Goal: Check status

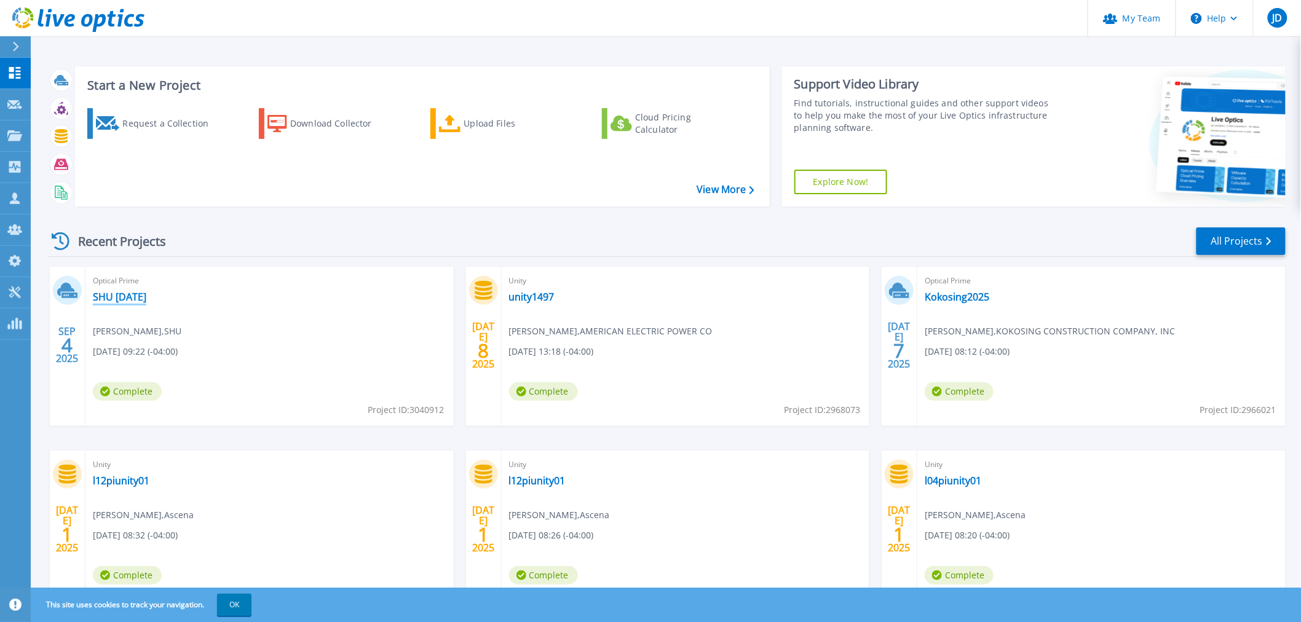
click at [127, 296] on link "SHU [DATE]" at bounding box center [119, 297] width 53 height 12
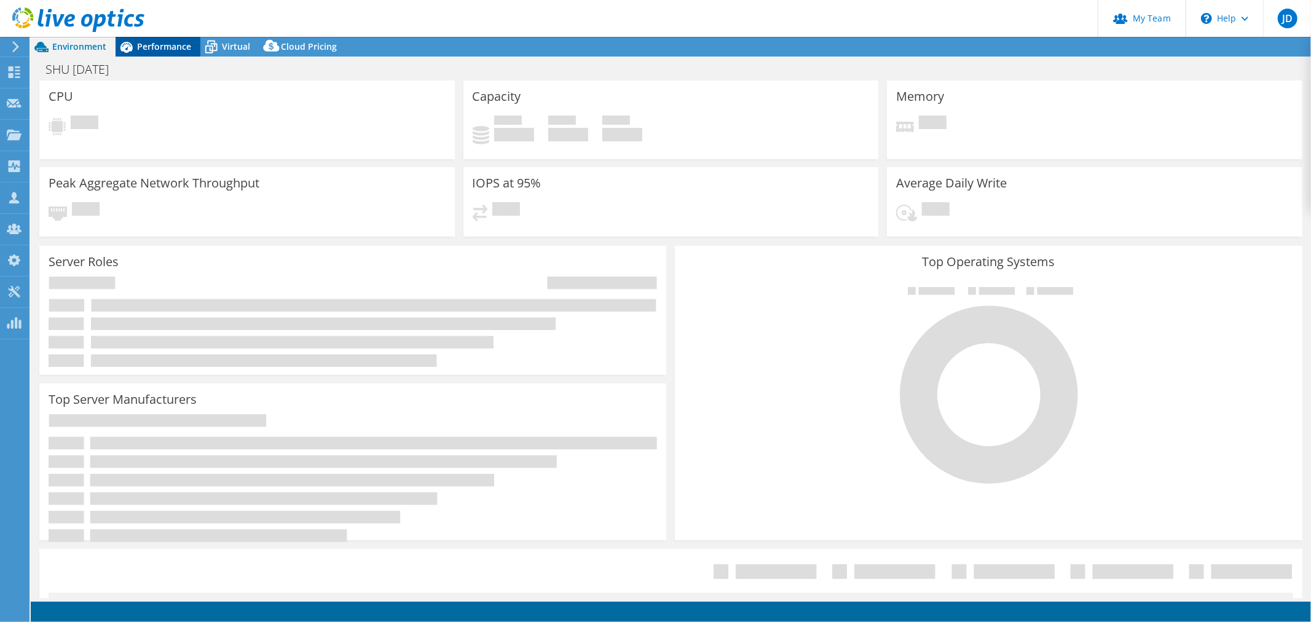
click at [156, 42] on span "Performance" at bounding box center [164, 47] width 54 height 12
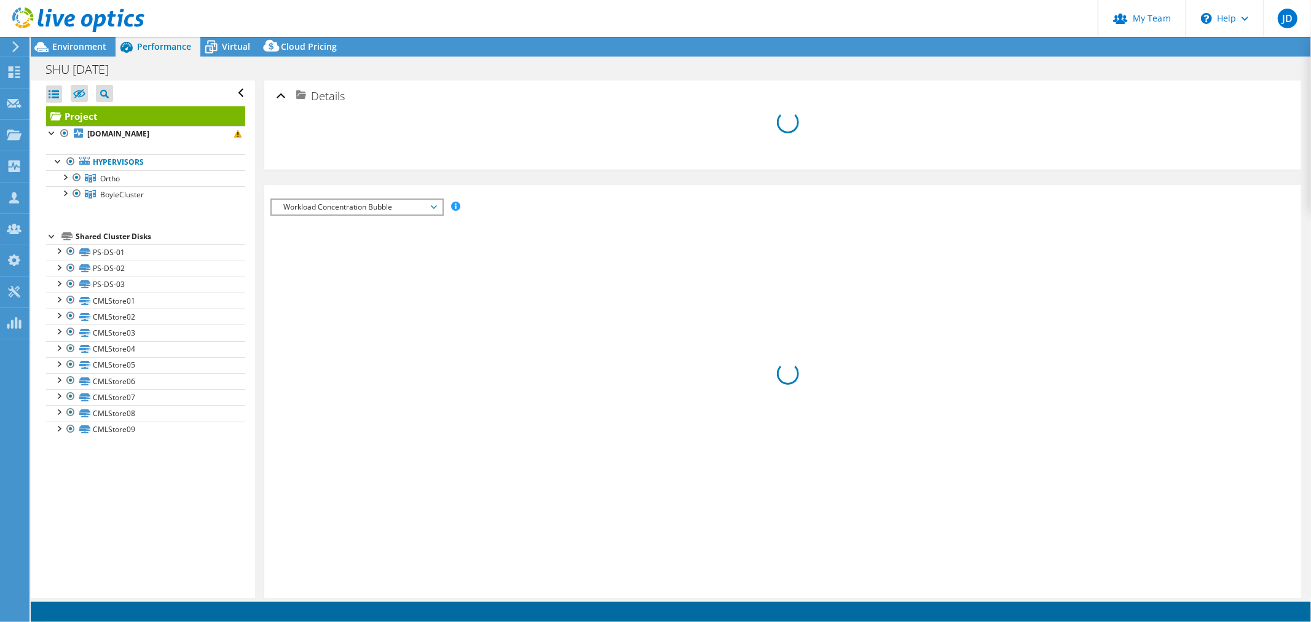
select select "USD"
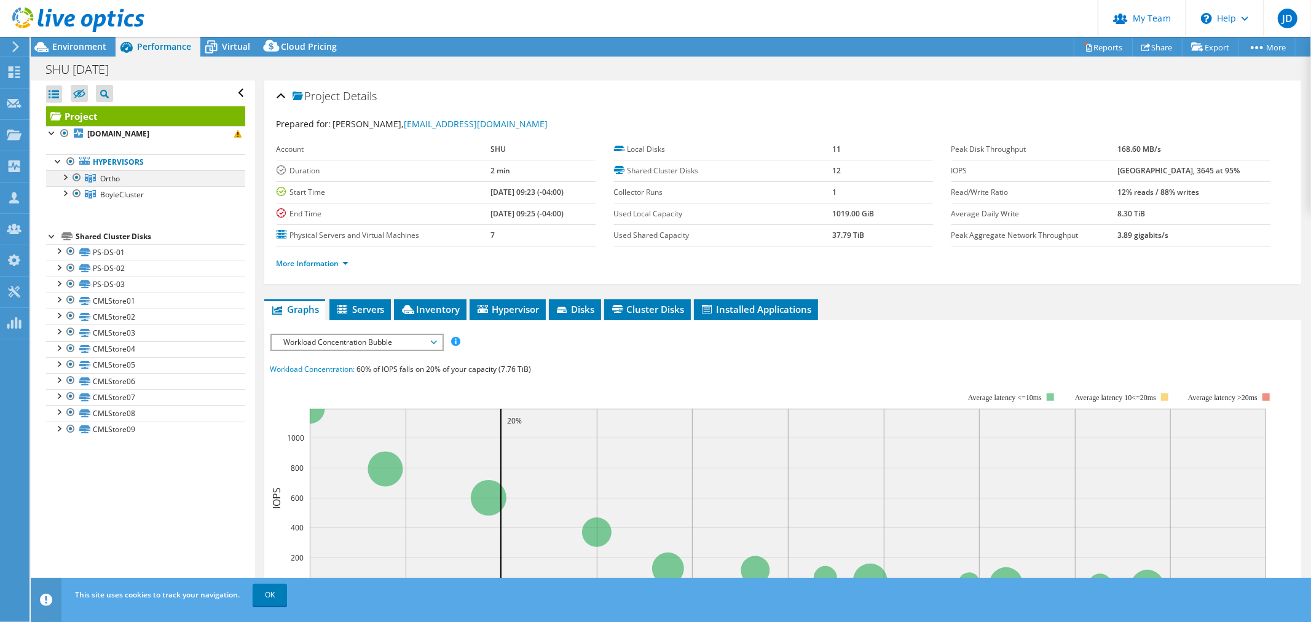
click at [58, 173] on div at bounding box center [64, 176] width 12 height 12
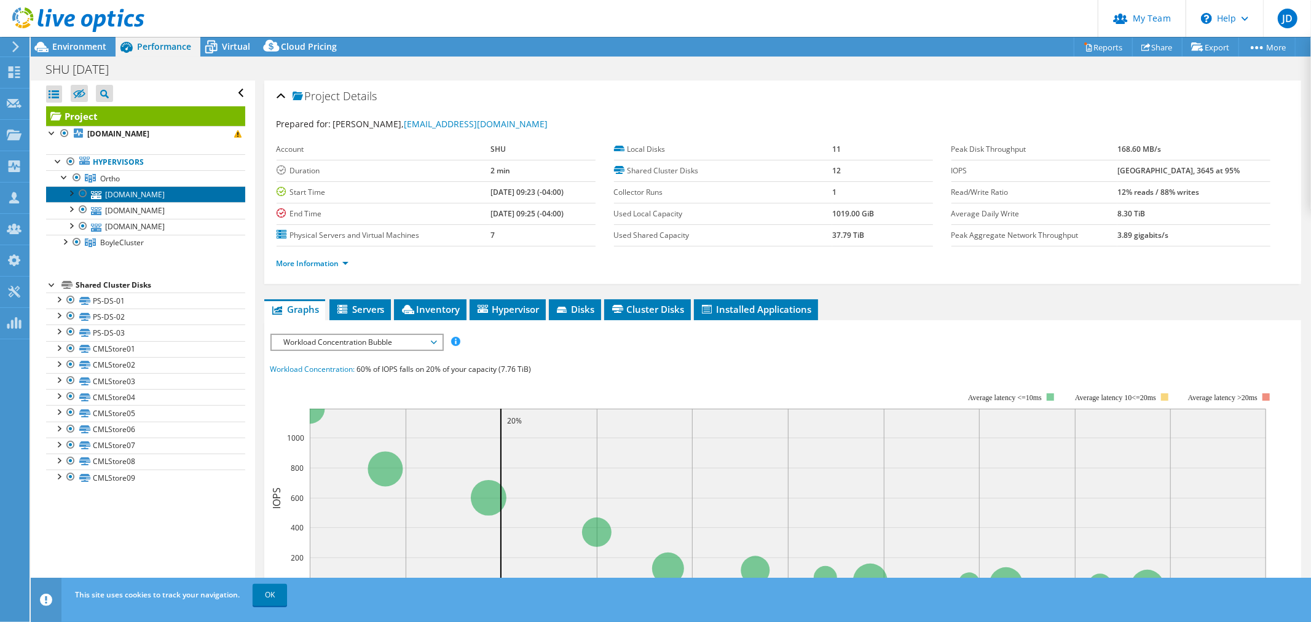
click at [175, 196] on link "[DOMAIN_NAME]" at bounding box center [145, 194] width 199 height 16
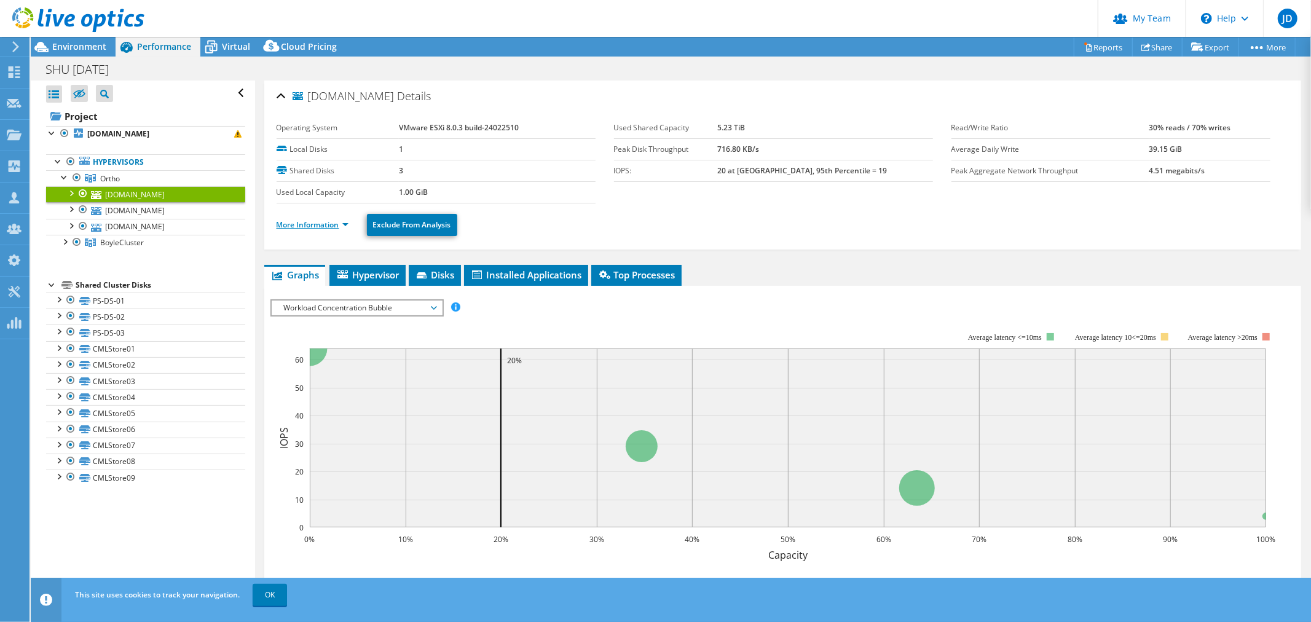
click at [347, 223] on link "More Information" at bounding box center [313, 224] width 72 height 10
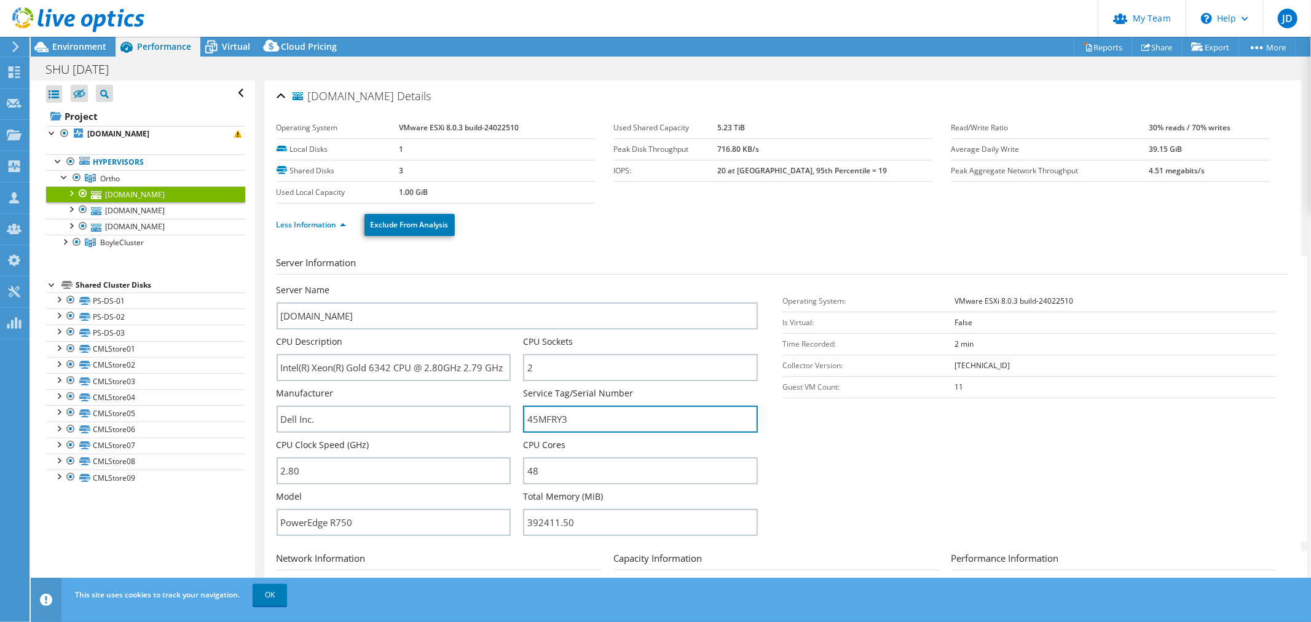
drag, startPoint x: 574, startPoint y: 416, endPoint x: 513, endPoint y: 419, distance: 60.9
click at [513, 284] on div "Server Name orthvm03.setonhill.edu CPU Description Intel(R) Xeon(R) Gold 6342 C…" at bounding box center [524, 284] width 494 height 0
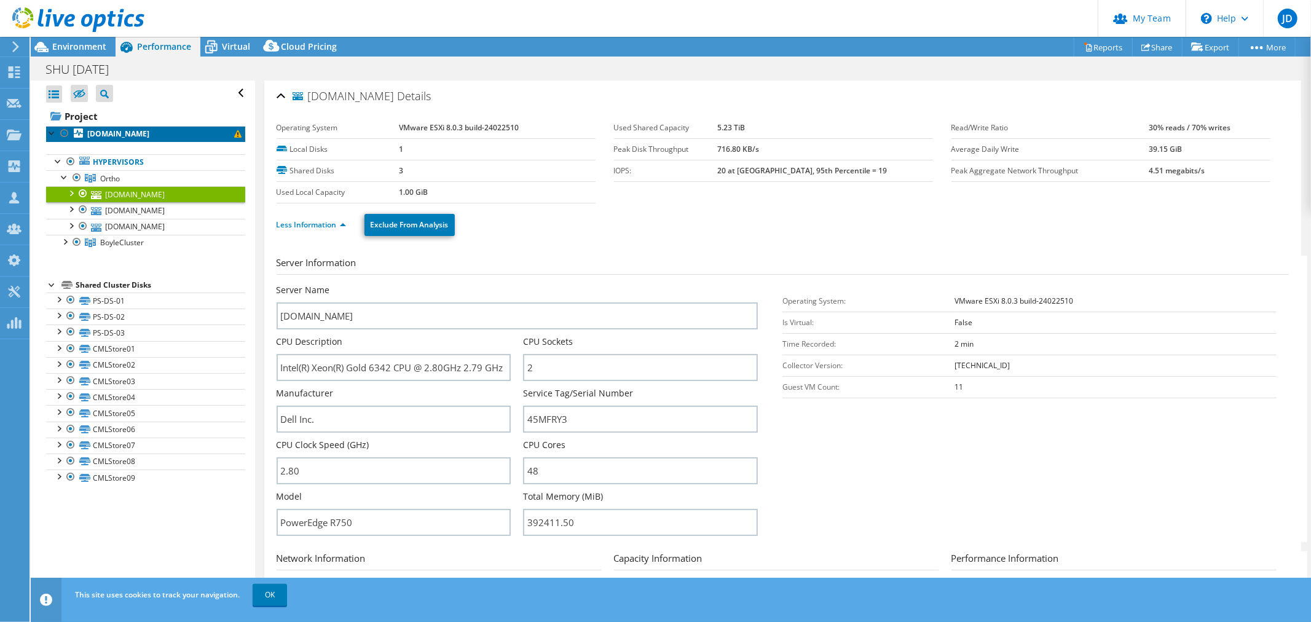
click at [114, 133] on b "[DOMAIN_NAME]" at bounding box center [118, 133] width 62 height 10
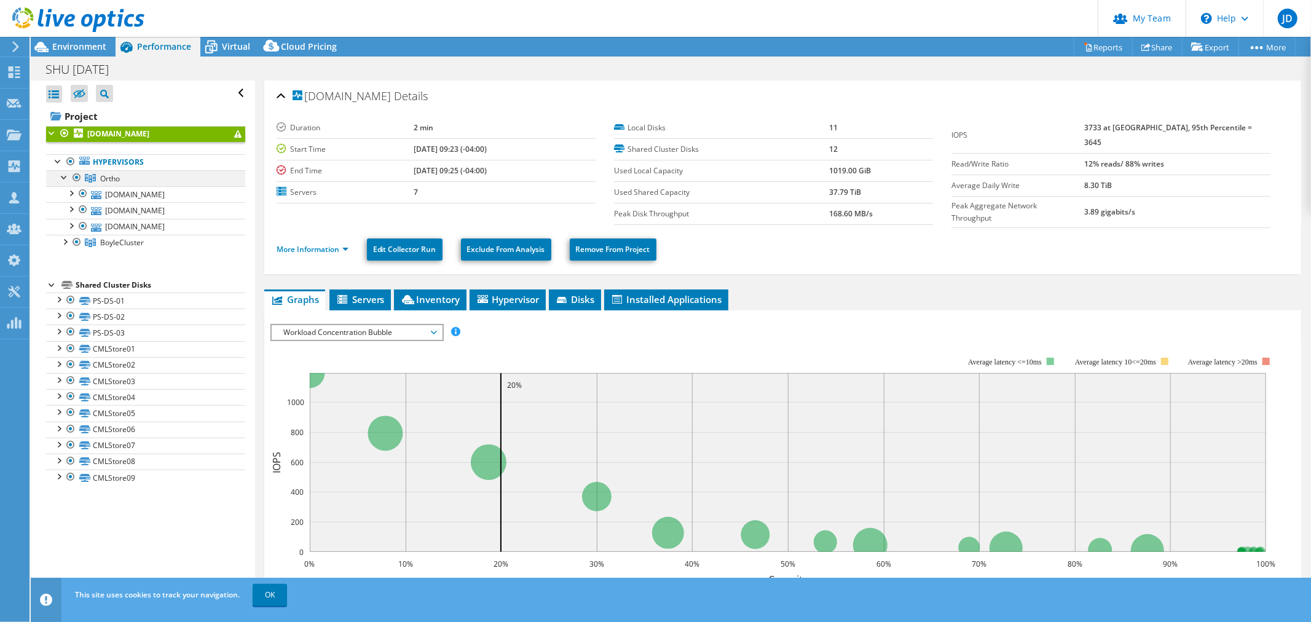
click at [75, 176] on div at bounding box center [77, 177] width 12 height 15
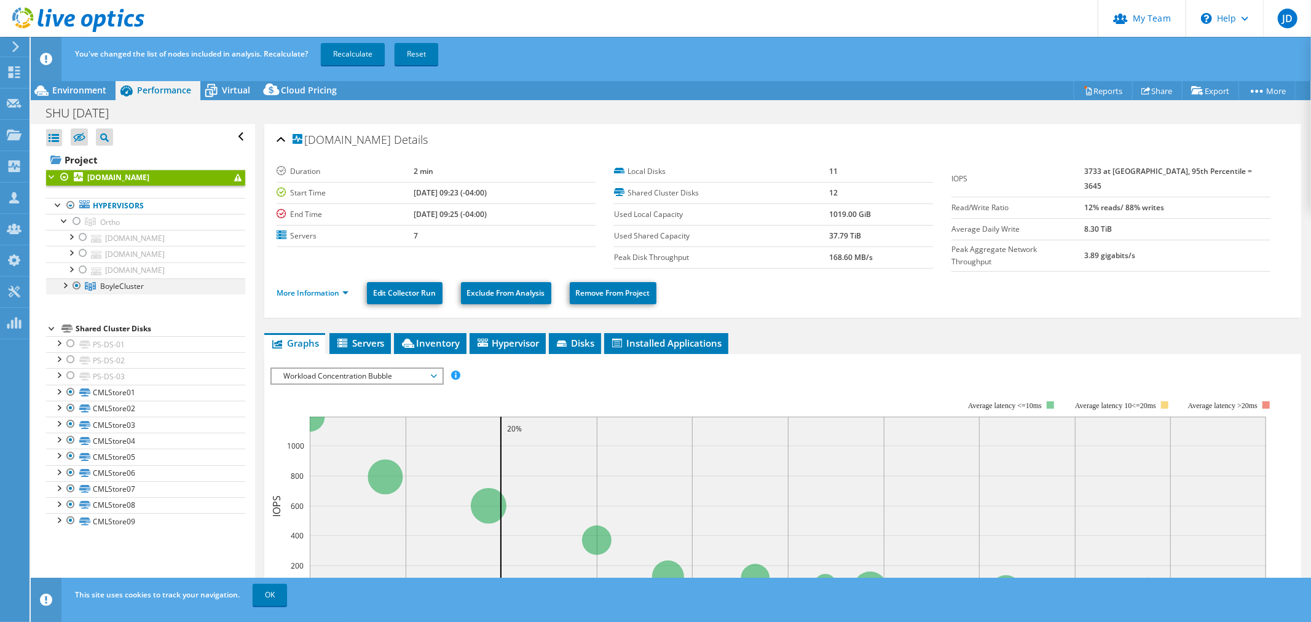
click at [77, 286] on div at bounding box center [77, 286] width 12 height 15
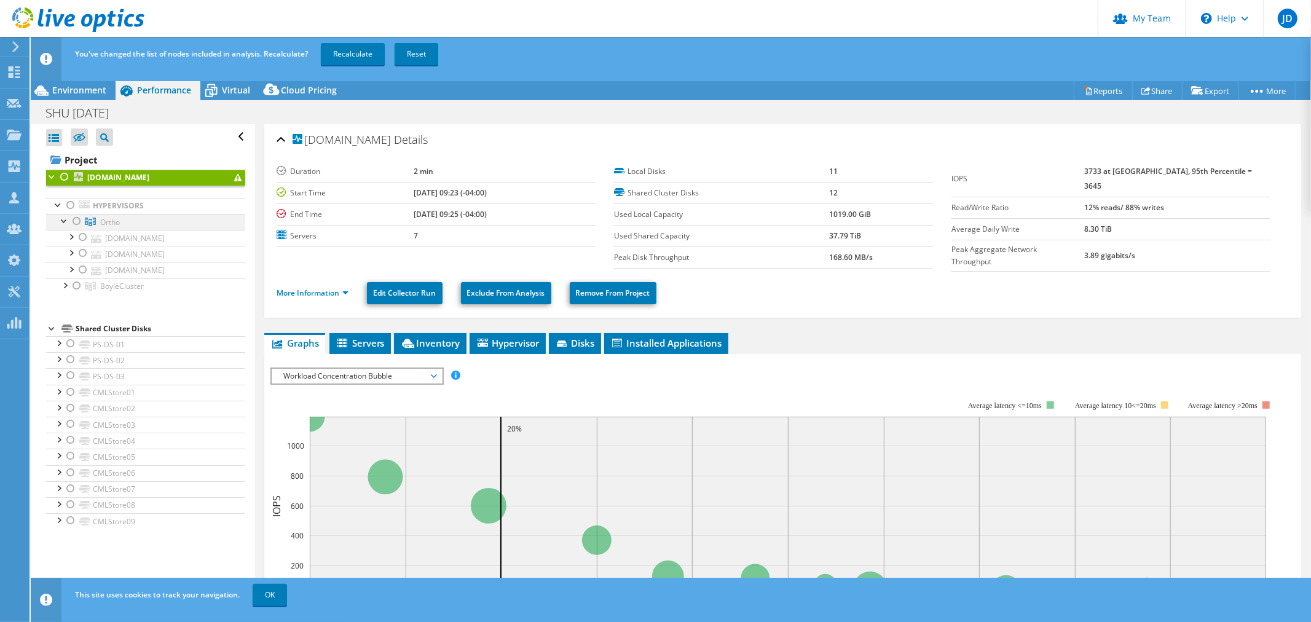
click at [75, 221] on div at bounding box center [77, 221] width 12 height 15
click at [358, 52] on link "Recalculate" at bounding box center [353, 54] width 64 height 22
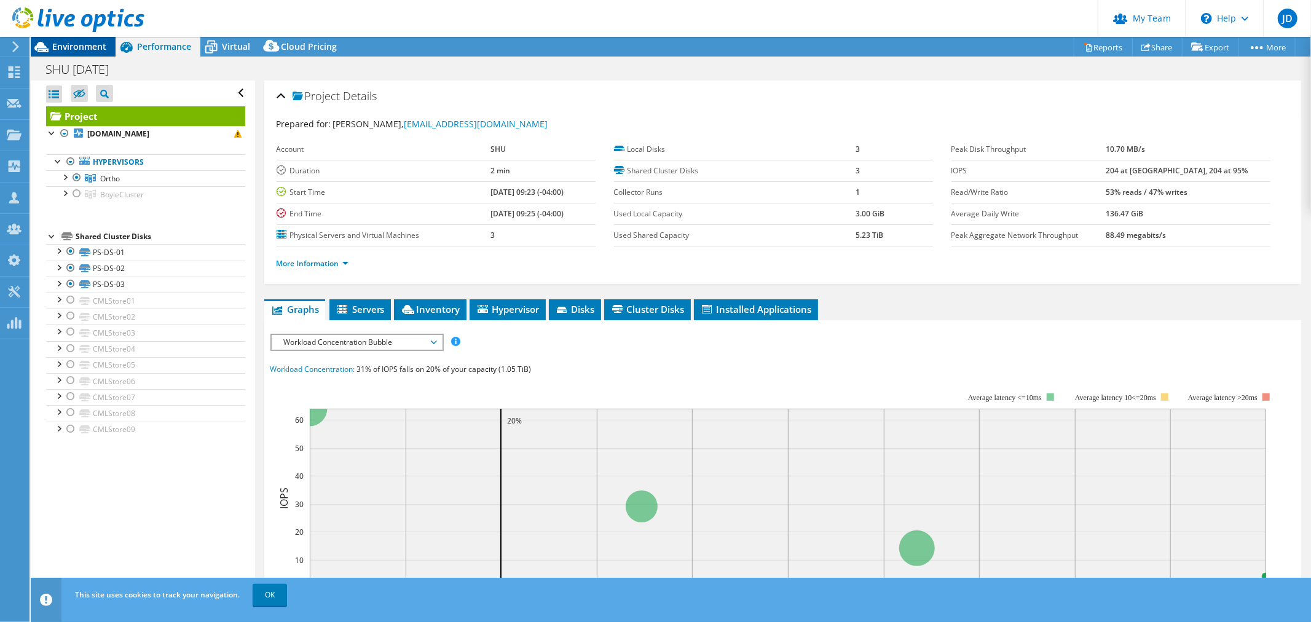
click at [60, 47] on span "Environment" at bounding box center [79, 47] width 54 height 12
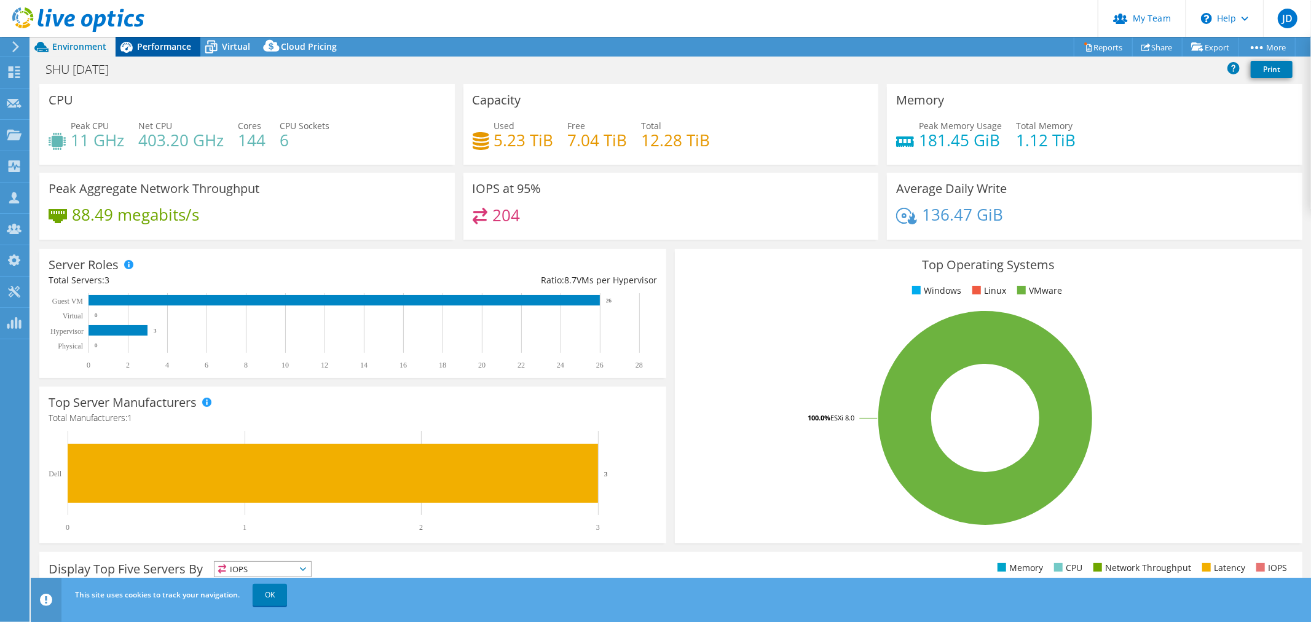
click at [181, 47] on span "Performance" at bounding box center [164, 47] width 54 height 12
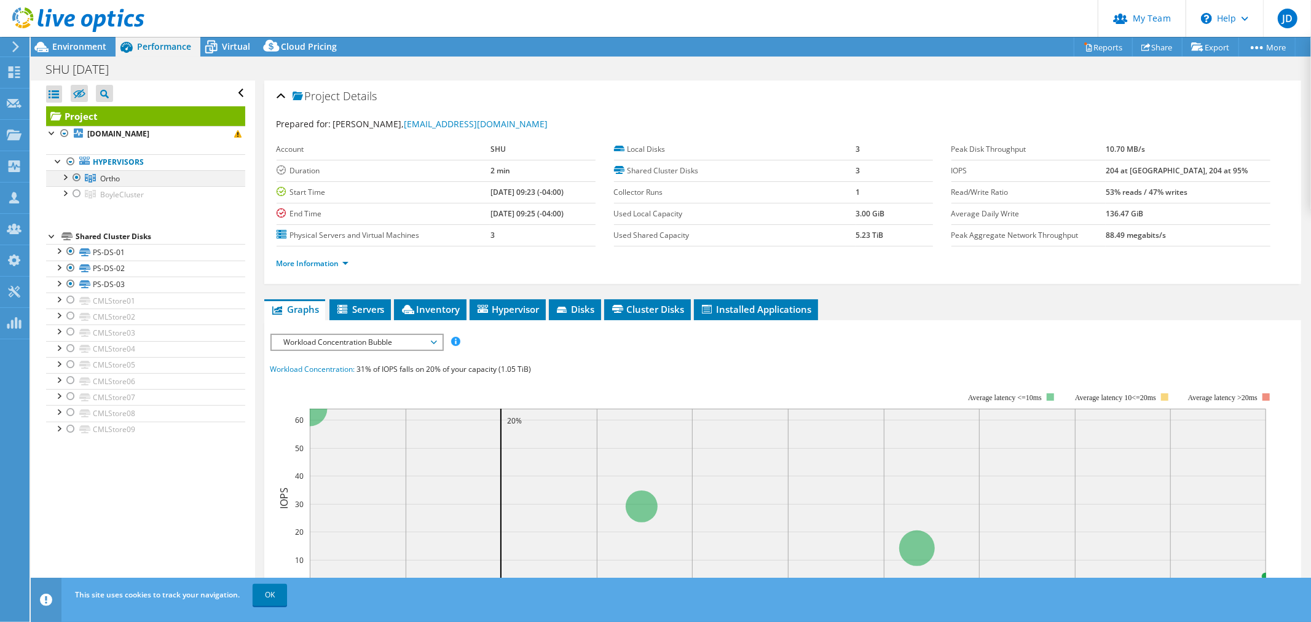
click at [77, 174] on div at bounding box center [77, 177] width 12 height 15
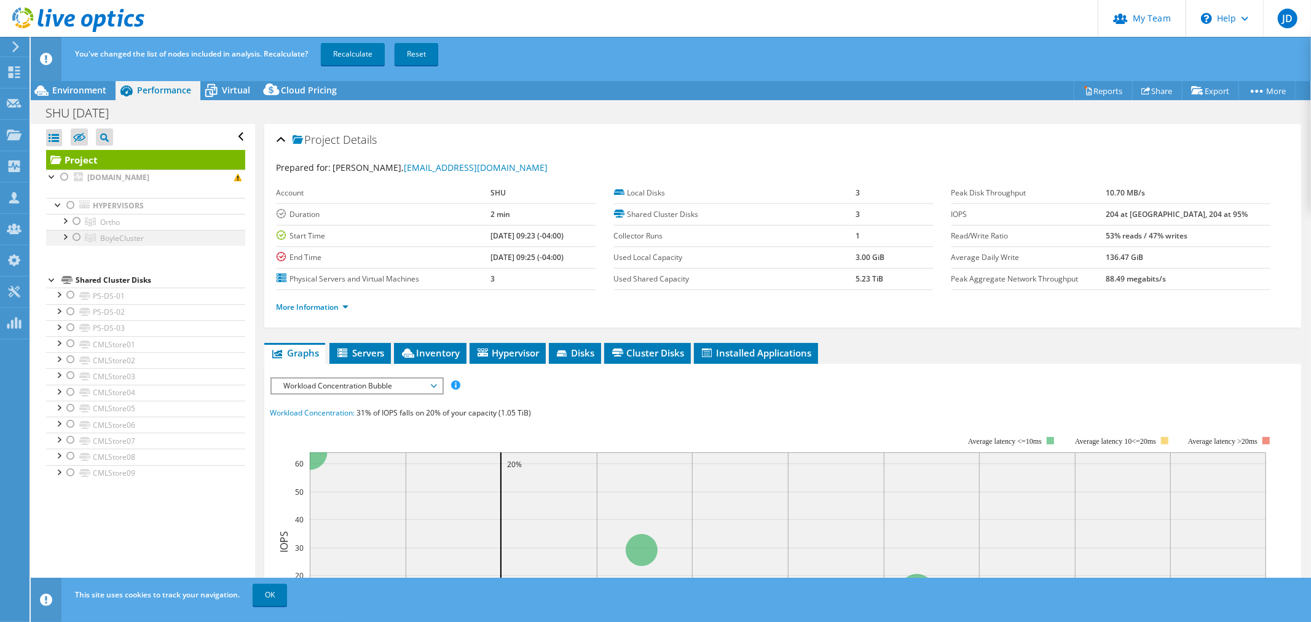
click at [76, 237] on div at bounding box center [77, 237] width 12 height 15
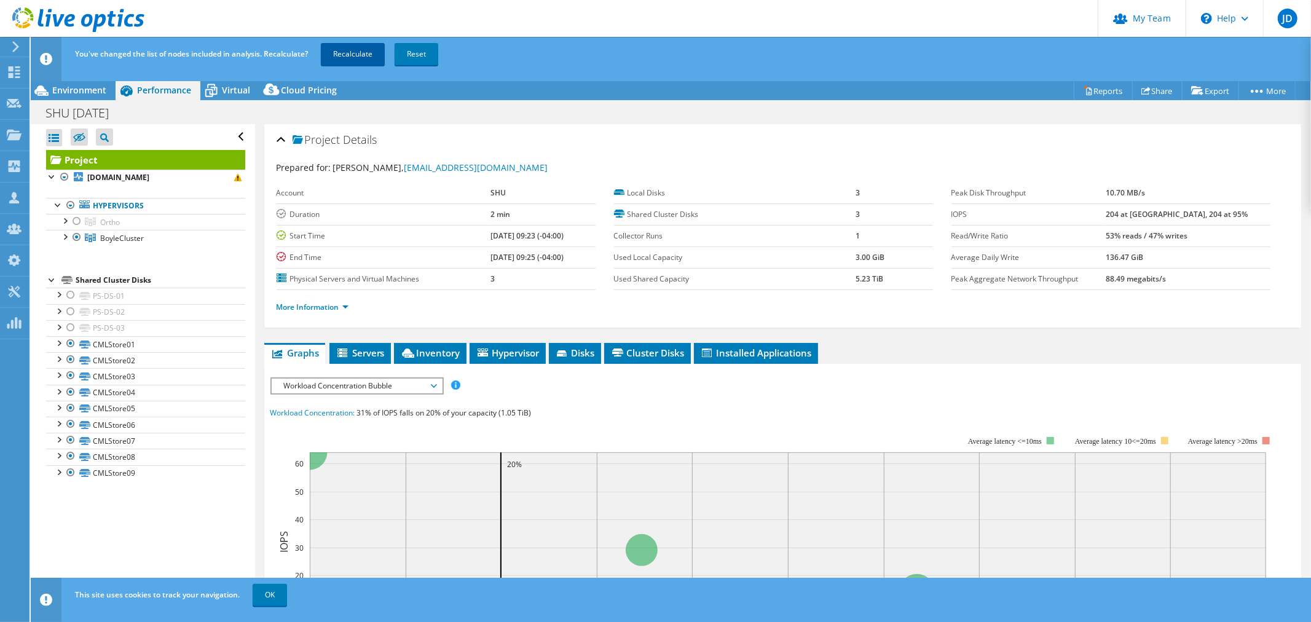
click at [360, 62] on link "Recalculate" at bounding box center [353, 54] width 64 height 22
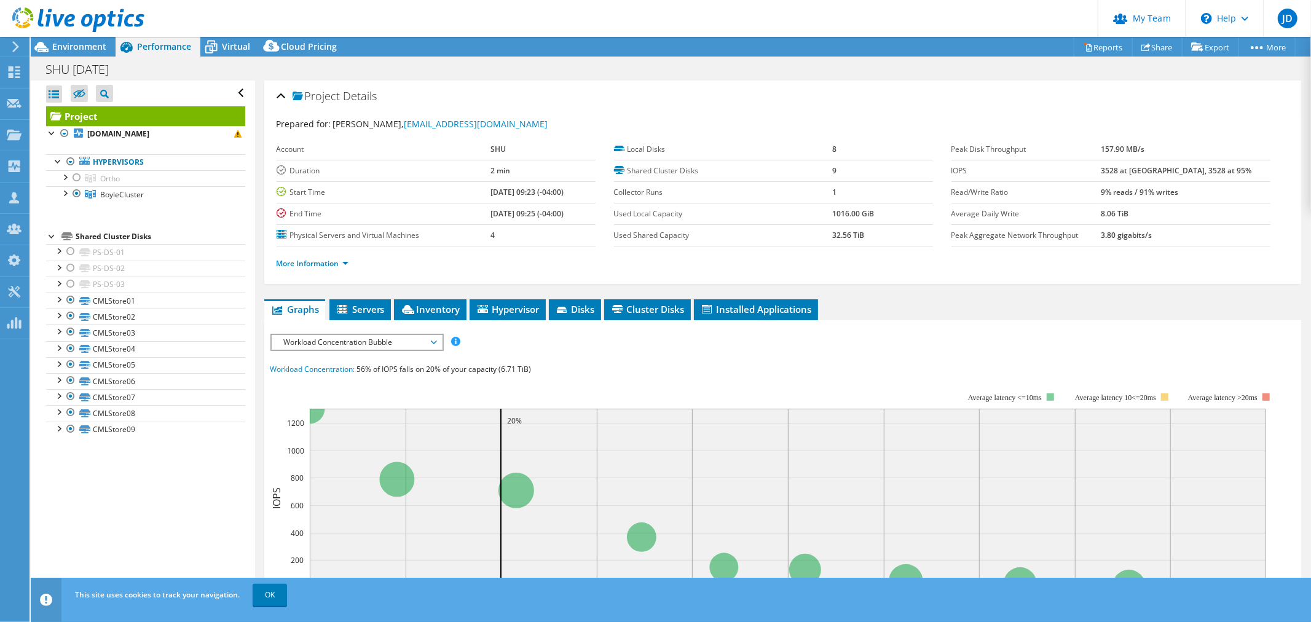
click at [83, 39] on div at bounding box center [72, 20] width 144 height 41
click at [60, 194] on div at bounding box center [64, 192] width 12 height 12
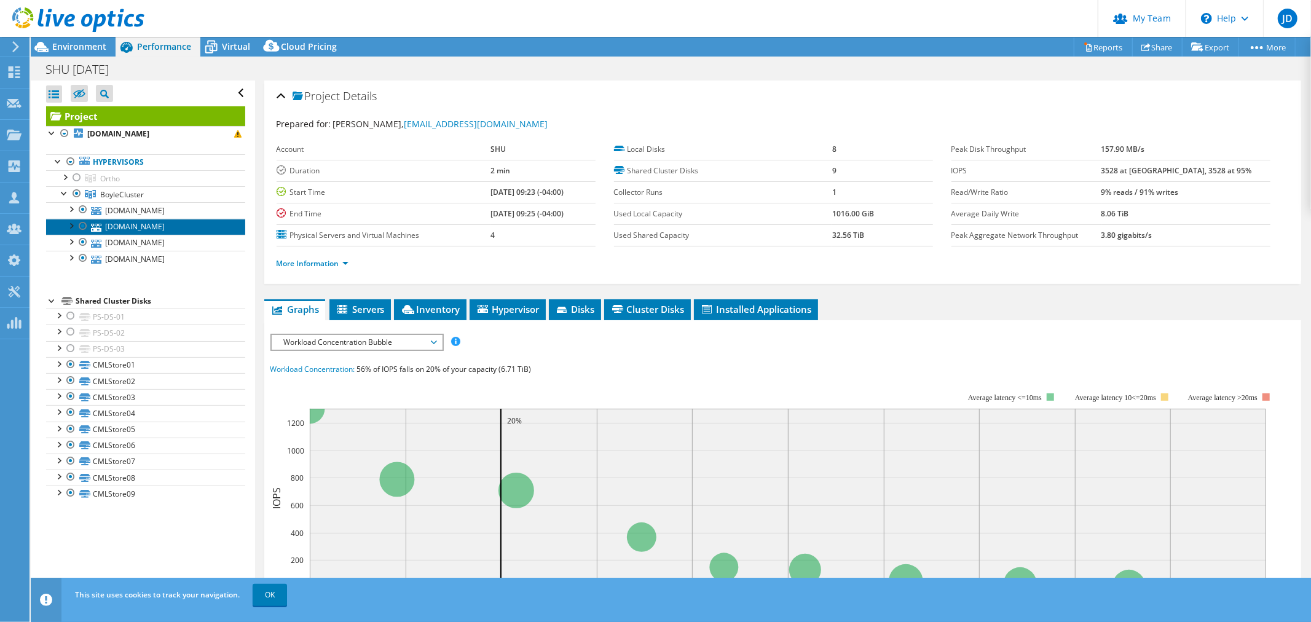
click at [154, 229] on link "[DOMAIN_NAME]" at bounding box center [145, 227] width 199 height 16
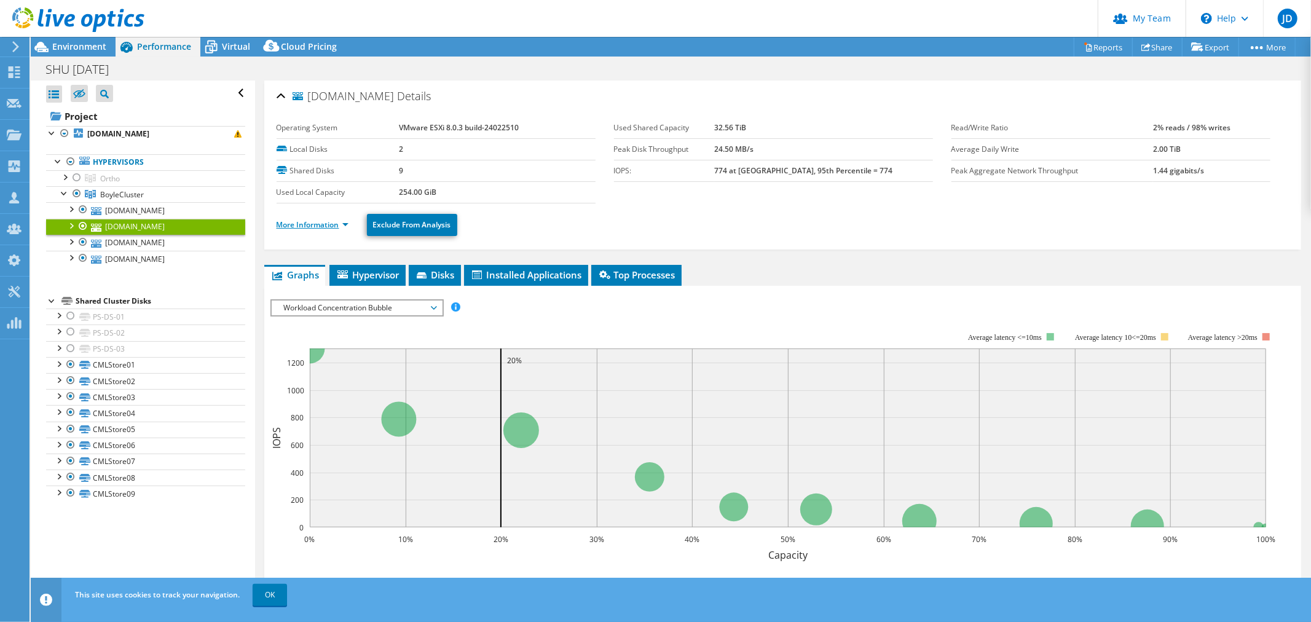
click at [345, 224] on link "More Information" at bounding box center [313, 224] width 72 height 10
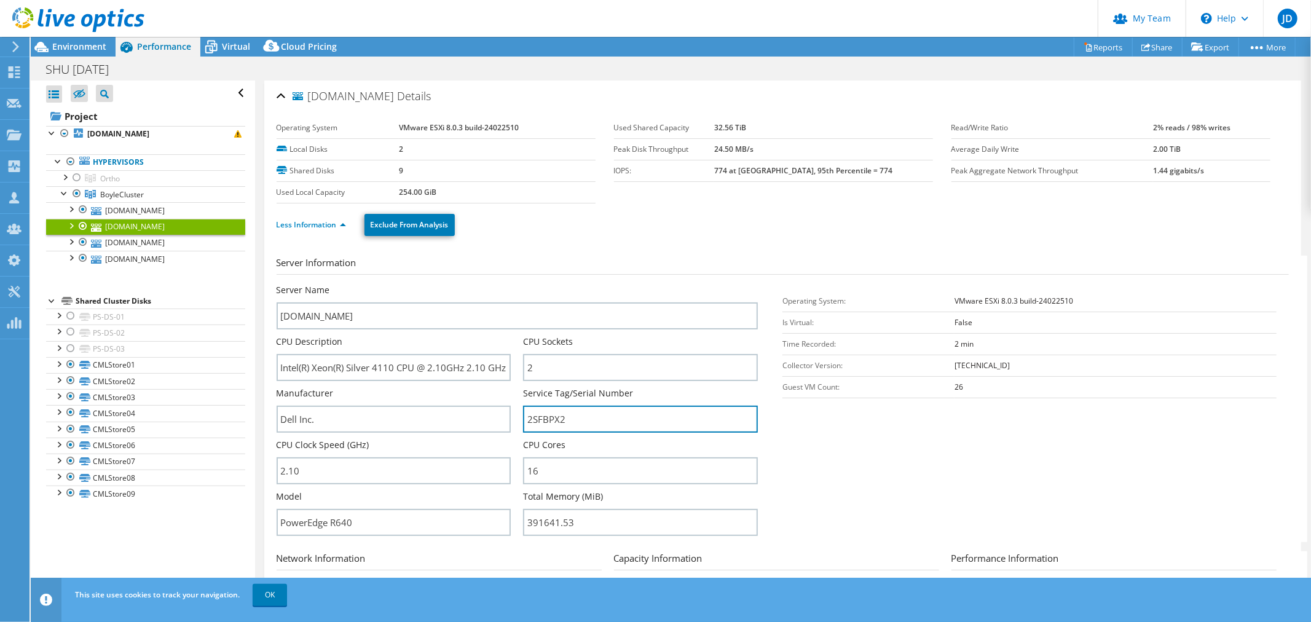
drag, startPoint x: 583, startPoint y: 422, endPoint x: 508, endPoint y: 425, distance: 75.0
click at [508, 284] on div "Server Name vm01.setonhill.edu CPU Description Intel(R) Xeon(R) Silver 4110 CPU…" at bounding box center [524, 284] width 494 height 0
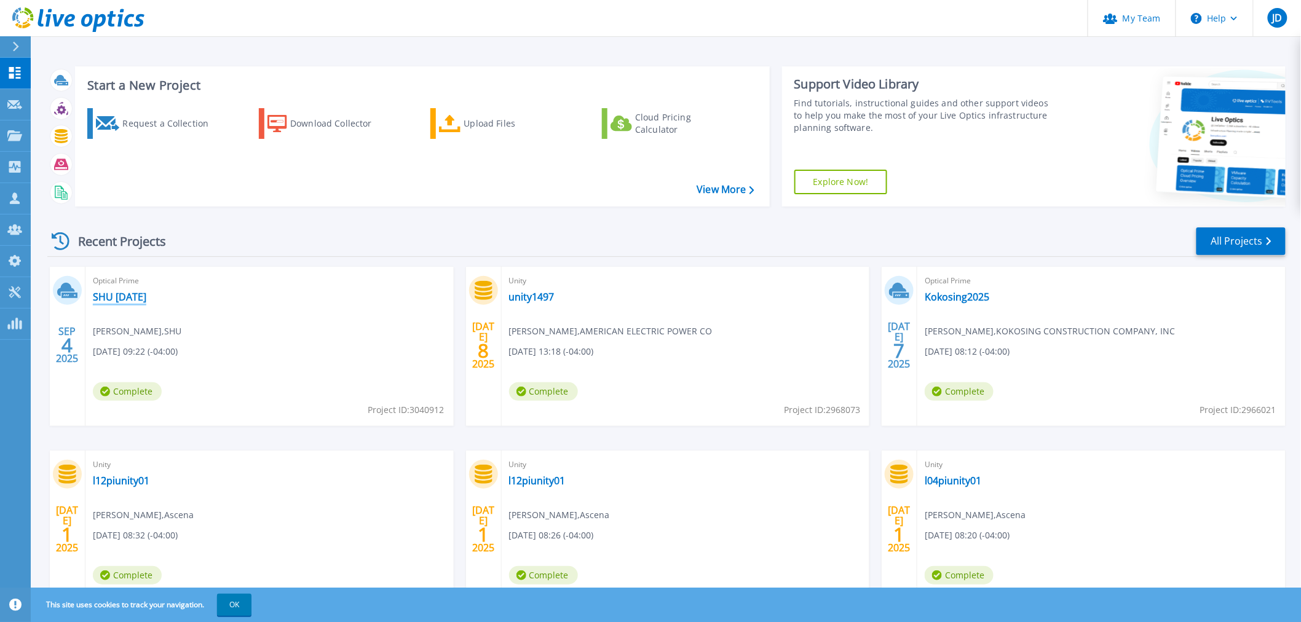
click at [146, 293] on link "SHU [DATE]" at bounding box center [119, 297] width 53 height 12
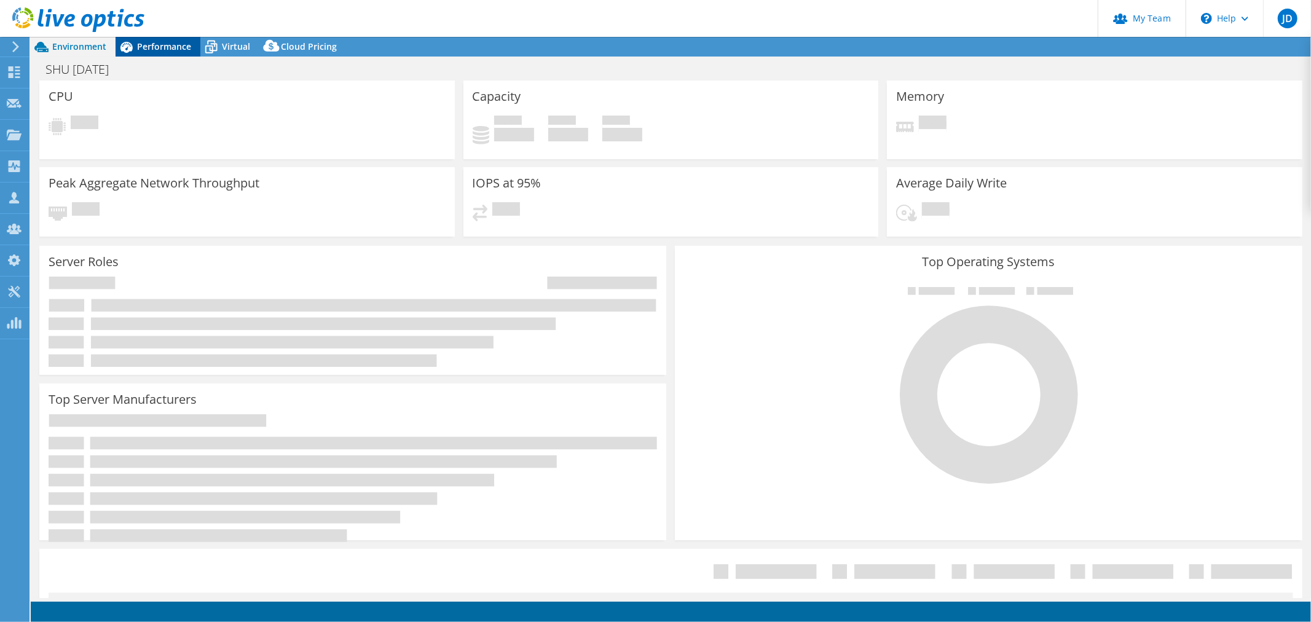
click at [156, 44] on span "Performance" at bounding box center [164, 47] width 54 height 12
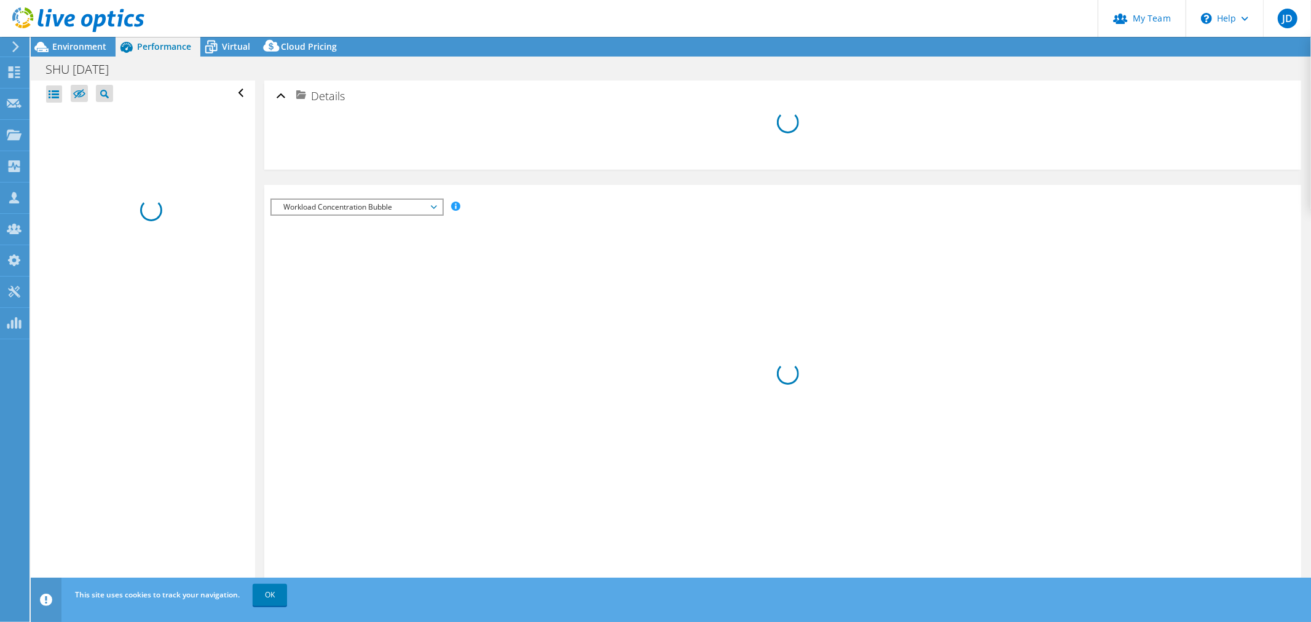
select select "USD"
